Goal: Navigation & Orientation: Find specific page/section

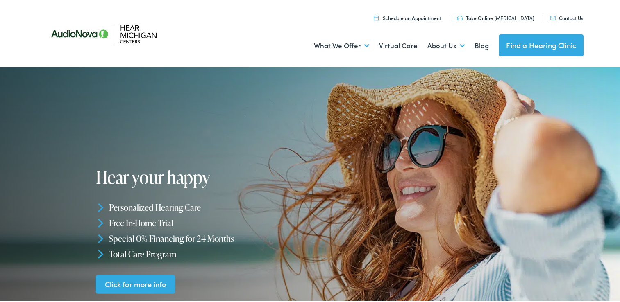
click at [522, 50] on link "Find a Hearing Clinic" at bounding box center [540, 44] width 85 height 22
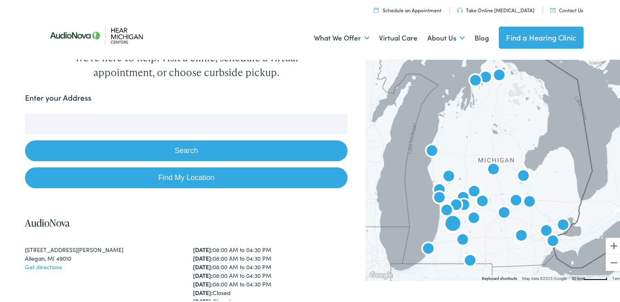
scroll to position [82, 0]
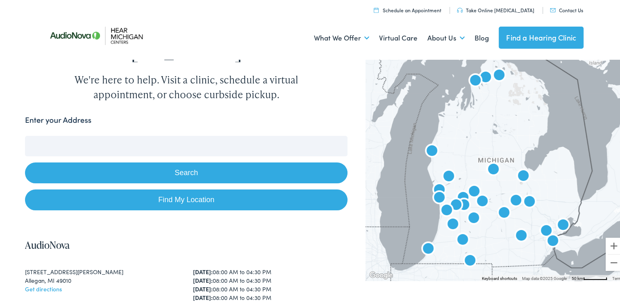
click at [177, 188] on link "Find My Location" at bounding box center [186, 198] width 322 height 21
type input "Hudsonville, Michigan"
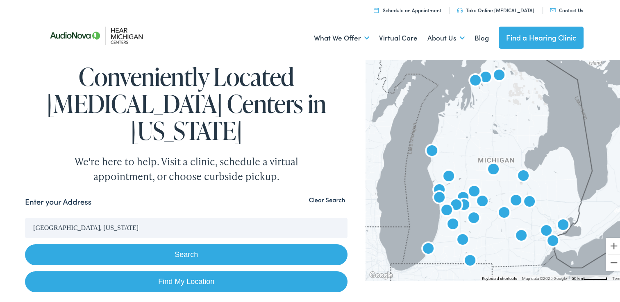
click at [188, 243] on button "Search" at bounding box center [186, 253] width 322 height 21
click at [179, 243] on button "Search" at bounding box center [186, 253] width 322 height 21
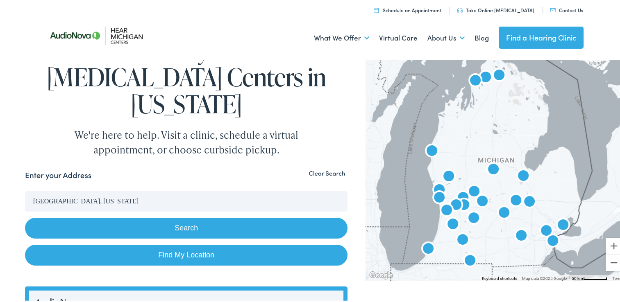
scroll to position [41, 0]
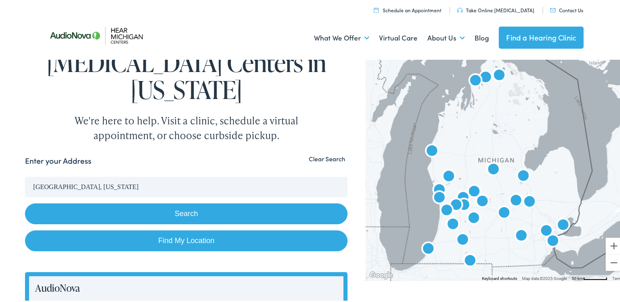
click at [314, 154] on button "Clear Search" at bounding box center [326, 158] width 41 height 8
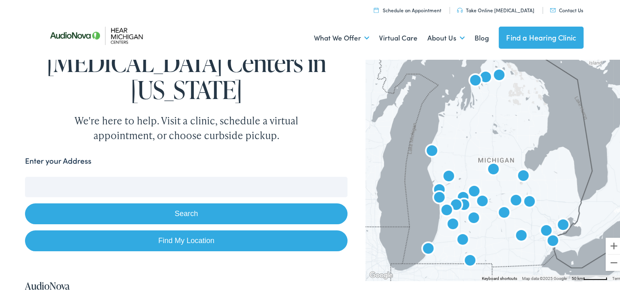
click at [452, 203] on img "AudioNova" at bounding box center [446, 210] width 26 height 26
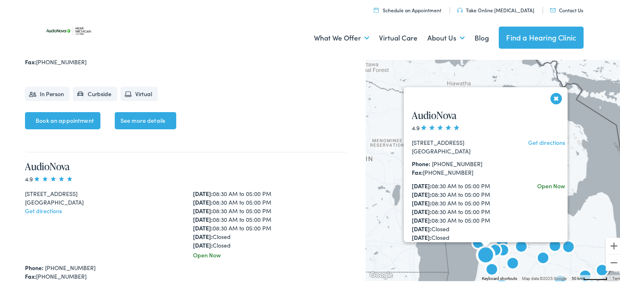
scroll to position [5783, 0]
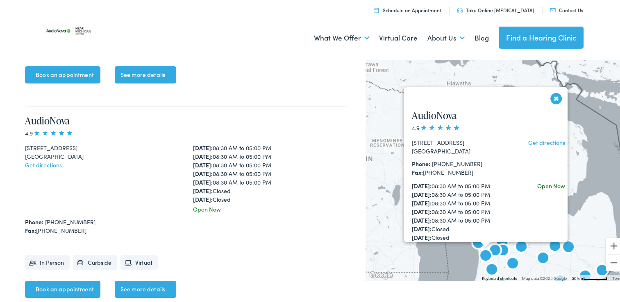
click at [552, 99] on button "Close" at bounding box center [556, 97] width 14 height 14
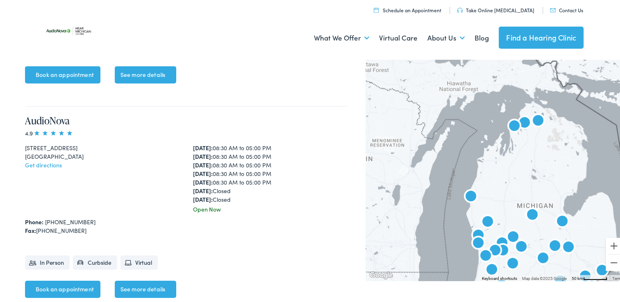
click at [501, 248] on img "AudioNova" at bounding box center [495, 250] width 26 height 26
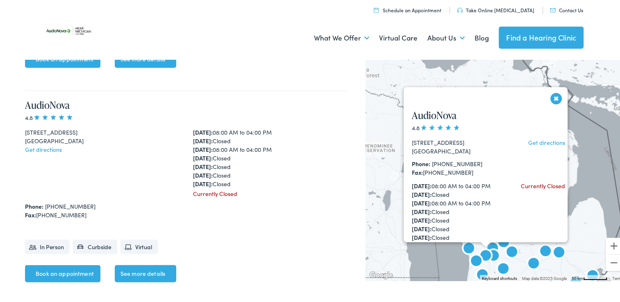
scroll to position [1925, 0]
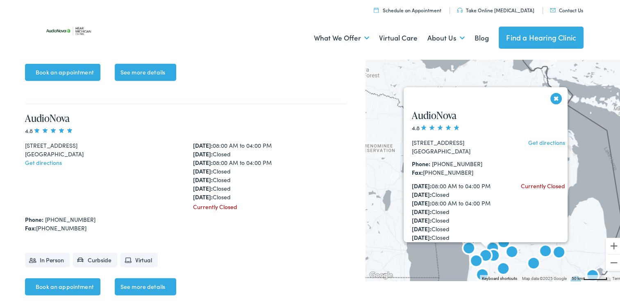
click at [551, 97] on button "Close" at bounding box center [556, 97] width 14 height 14
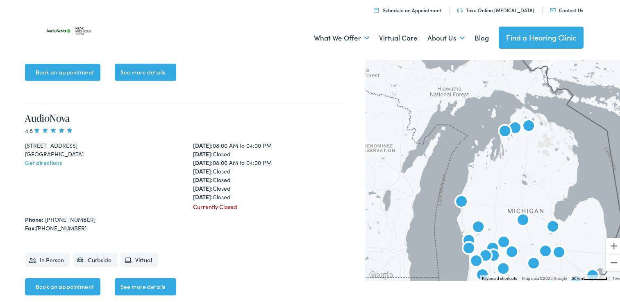
click at [506, 249] on img "AudioNova" at bounding box center [511, 251] width 26 height 26
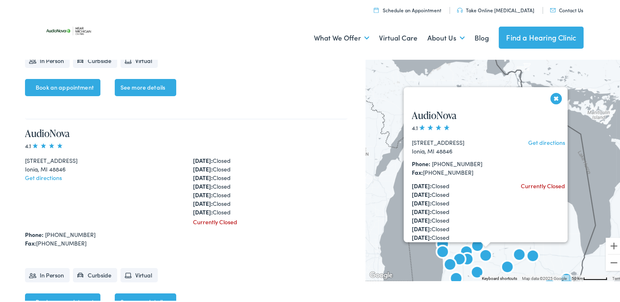
scroll to position [2782, 0]
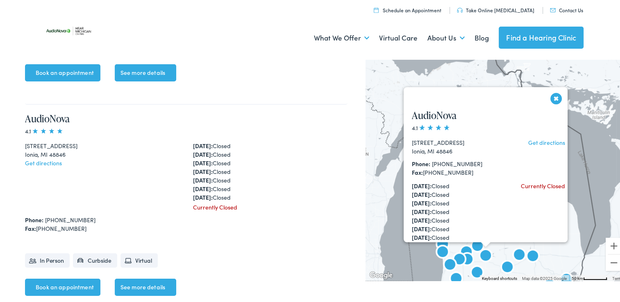
click at [552, 97] on button "Close" at bounding box center [556, 97] width 14 height 14
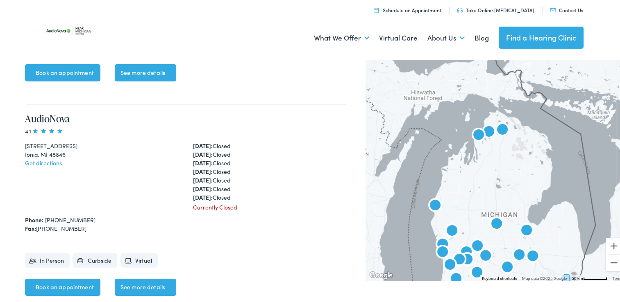
click at [472, 243] on img "AudioNova" at bounding box center [485, 255] width 26 height 26
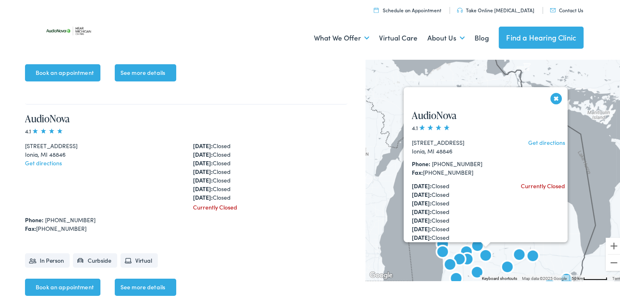
click at [549, 97] on button "Close" at bounding box center [556, 97] width 14 height 14
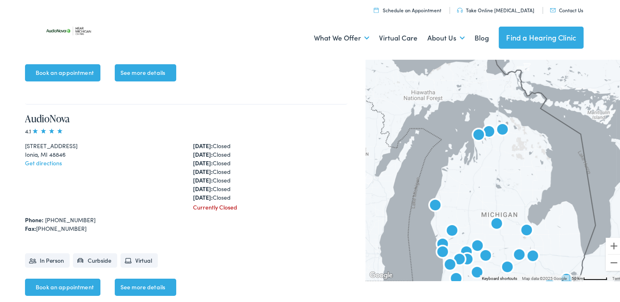
click at [465, 255] on img "AudioNova" at bounding box center [459, 259] width 26 height 26
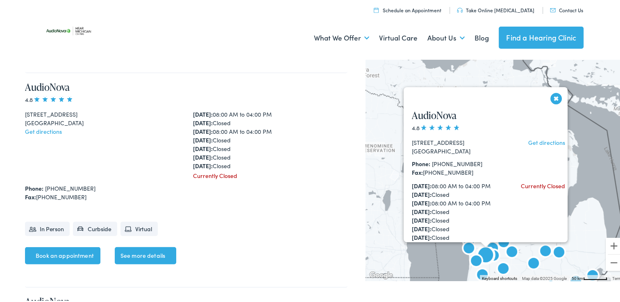
scroll to position [1925, 0]
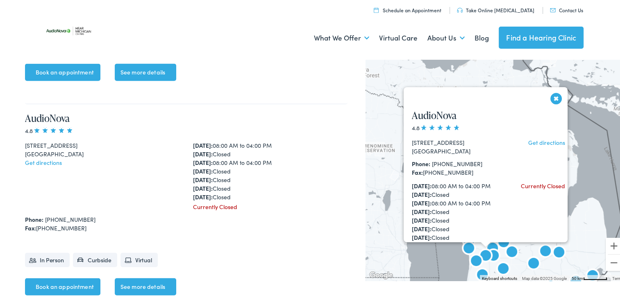
click at [552, 95] on button "Close" at bounding box center [556, 97] width 14 height 14
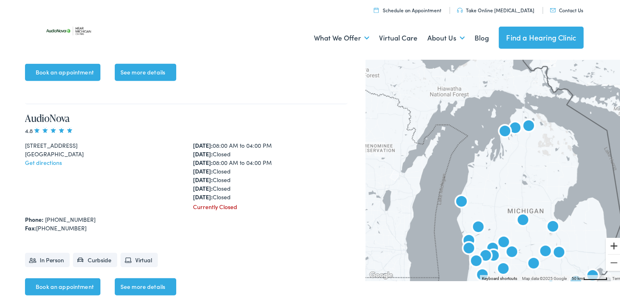
click at [606, 244] on button "Zoom in" at bounding box center [613, 244] width 16 height 16
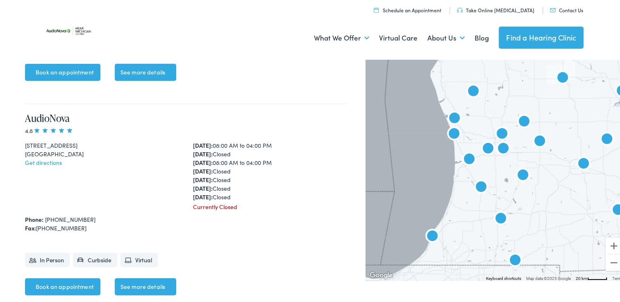
drag, startPoint x: 554, startPoint y: 220, endPoint x: 565, endPoint y: 32, distance: 187.9
click at [607, 245] on button "Zoom in" at bounding box center [613, 244] width 16 height 16
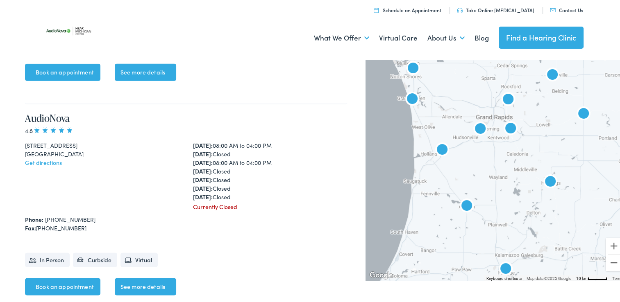
click at [542, 156] on div at bounding box center [495, 167] width 260 height 224
click at [504, 127] on img "AudioNova" at bounding box center [510, 128] width 26 height 26
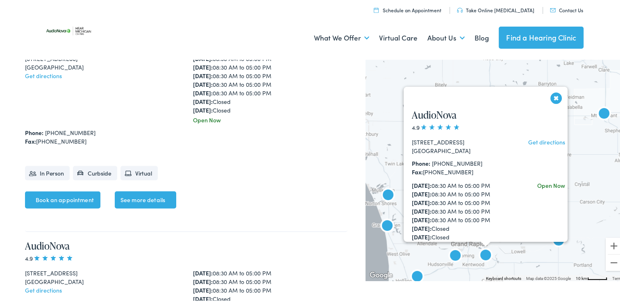
scroll to position [1578, 0]
